Goal: Task Accomplishment & Management: Manage account settings

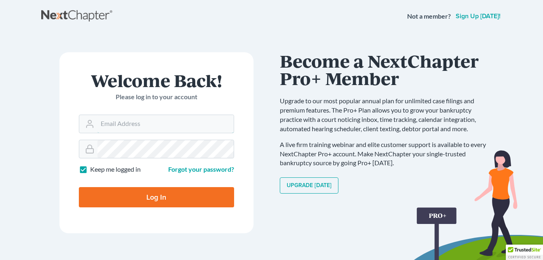
type input "[PERSON_NAME][EMAIL_ADDRESS][DOMAIN_NAME]"
click at [175, 203] on input "Log In" at bounding box center [156, 197] width 155 height 20
type input "Thinking..."
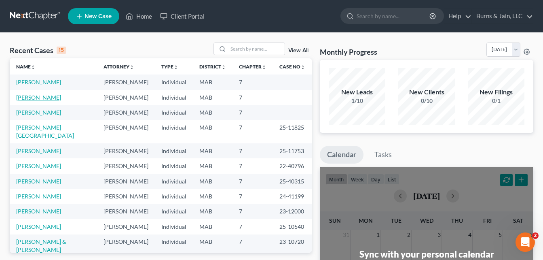
click at [42, 97] on link "[PERSON_NAME]" at bounding box center [38, 97] width 45 height 7
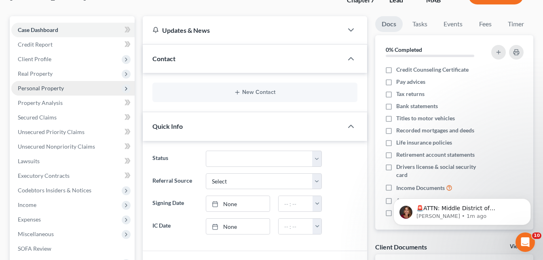
scroll to position [81, 0]
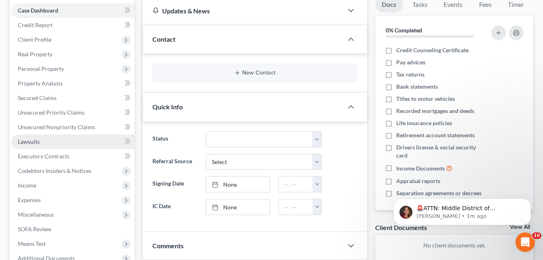
click at [60, 143] on link "Lawsuits" at bounding box center [72, 141] width 123 height 15
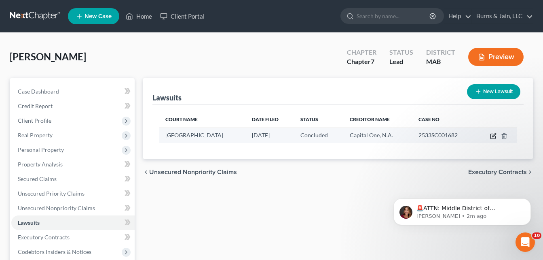
click at [493, 137] on icon "button" at bounding box center [494, 135] width 4 height 4
select select "22"
select select "2"
select select "4"
select select "46"
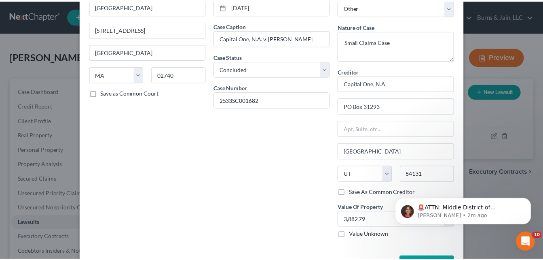
scroll to position [77, 0]
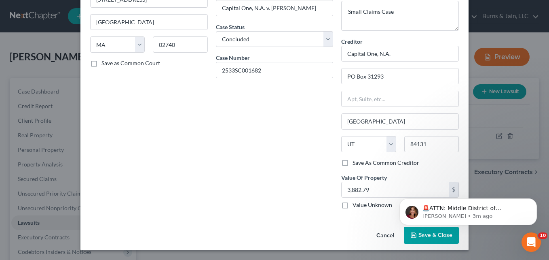
click at [383, 237] on button "Cancel" at bounding box center [385, 235] width 31 height 16
